Goal: Consume media (video, audio)

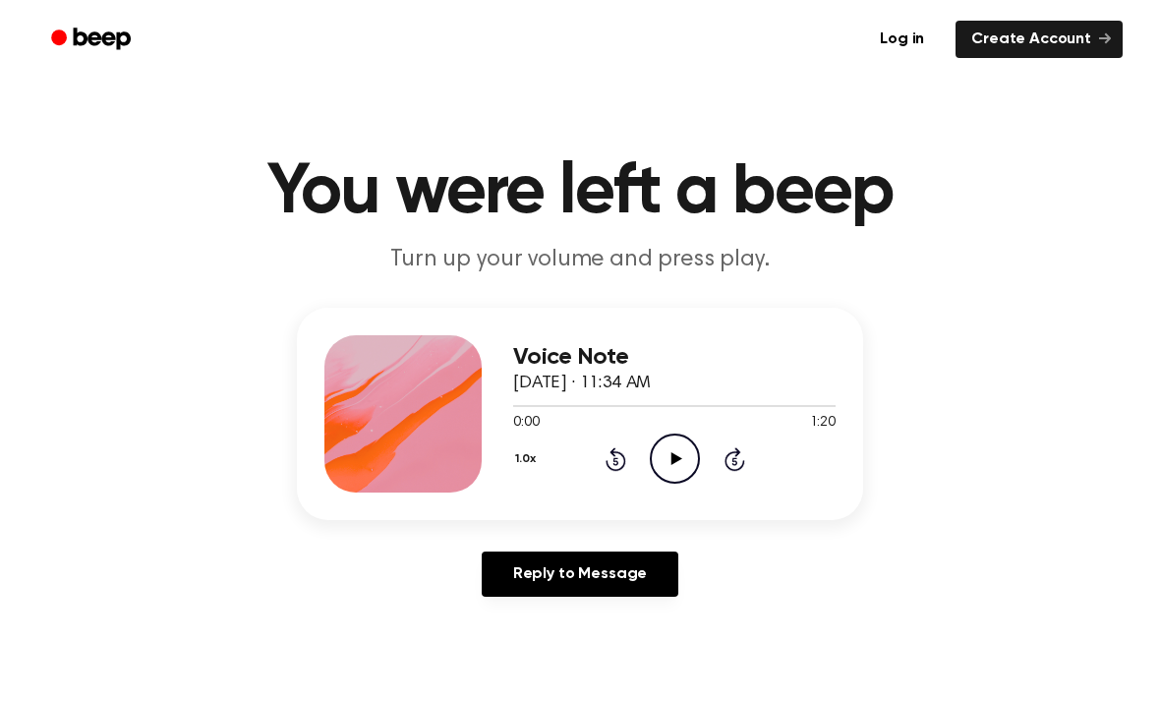
click at [677, 459] on icon at bounding box center [675, 458] width 11 height 13
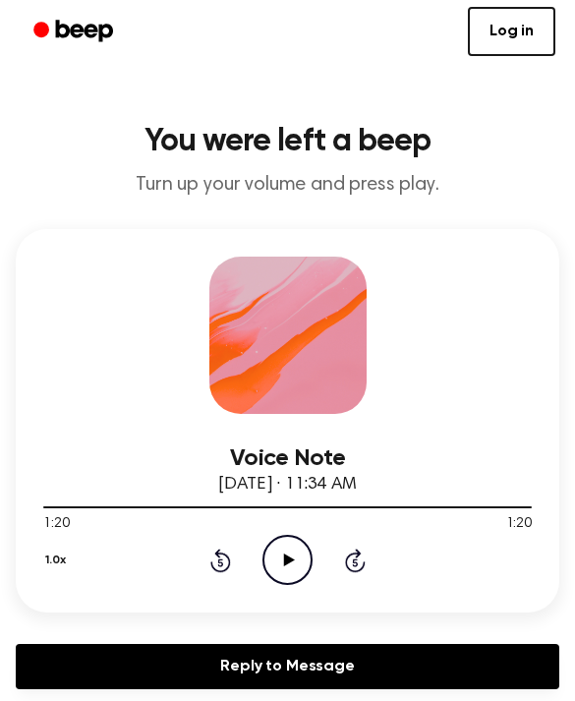
click at [304, 546] on icon "Play Audio" at bounding box center [287, 560] width 50 height 50
click at [283, 560] on icon at bounding box center [287, 559] width 9 height 13
click at [285, 562] on icon at bounding box center [289, 559] width 11 height 13
click at [292, 569] on icon "Pause Audio" at bounding box center [287, 560] width 50 height 50
click at [299, 575] on icon "Play Audio" at bounding box center [287, 560] width 50 height 50
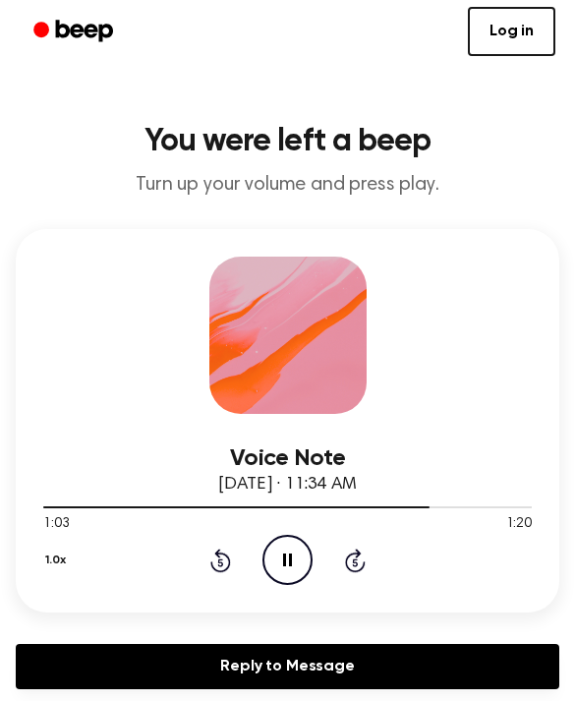
click at [287, 564] on icon "Pause Audio" at bounding box center [287, 560] width 50 height 50
click at [289, 568] on icon "Play Audio" at bounding box center [287, 560] width 50 height 50
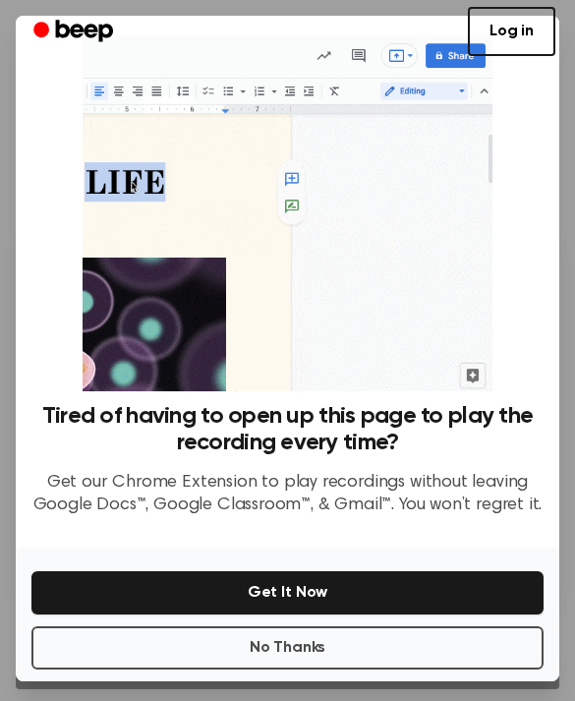
click at [560, 249] on div at bounding box center [287, 350] width 575 height 701
click at [249, 636] on button "No Thanks" at bounding box center [287, 647] width 512 height 43
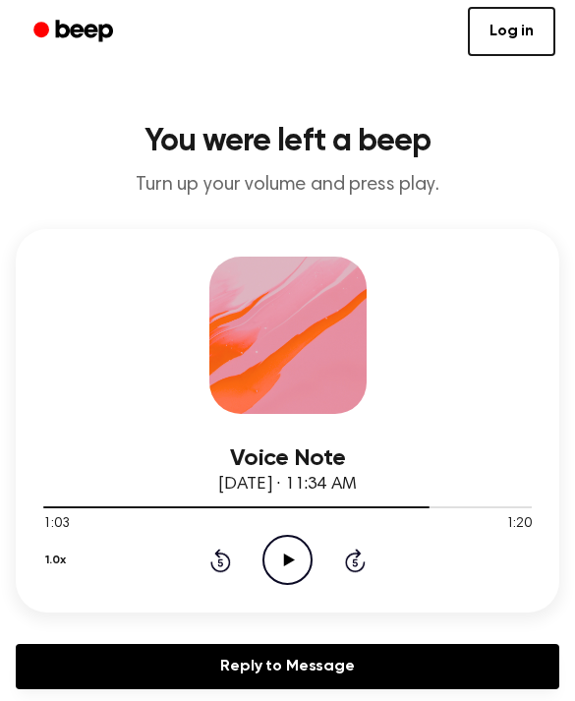
click at [297, 549] on icon "Play Audio" at bounding box center [287, 560] width 50 height 50
click at [304, 552] on icon "Pause Audio" at bounding box center [287, 560] width 50 height 50
click at [289, 565] on icon "Play Audio" at bounding box center [287, 560] width 50 height 50
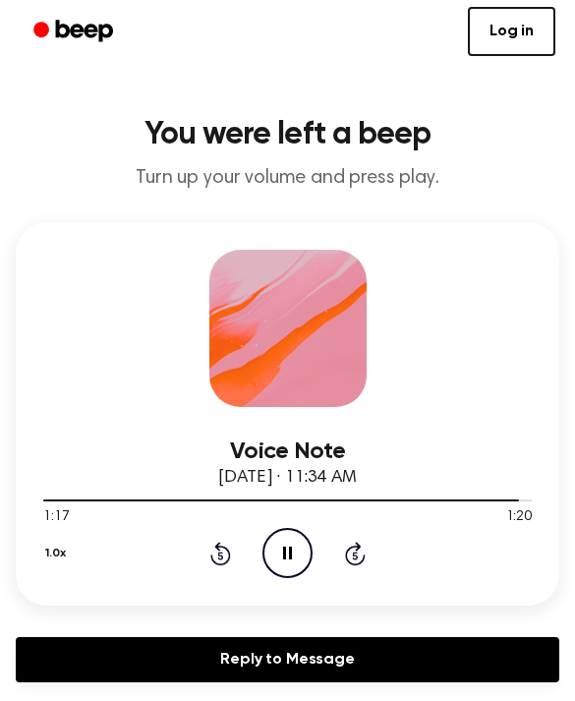
scroll to position [14, 0]
